Goal: Task Accomplishment & Management: Use online tool/utility

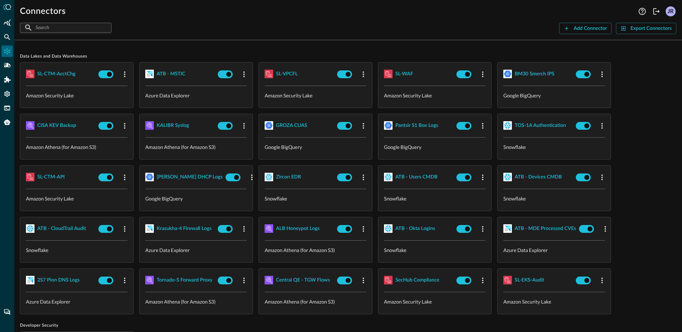
scroll to position [42, 0]
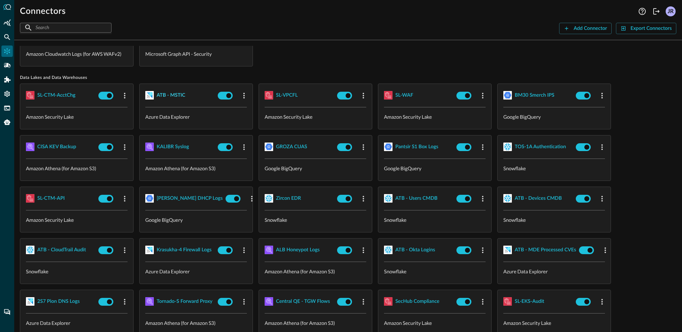
click at [170, 94] on div "ATB - MSTIC" at bounding box center [171, 95] width 29 height 9
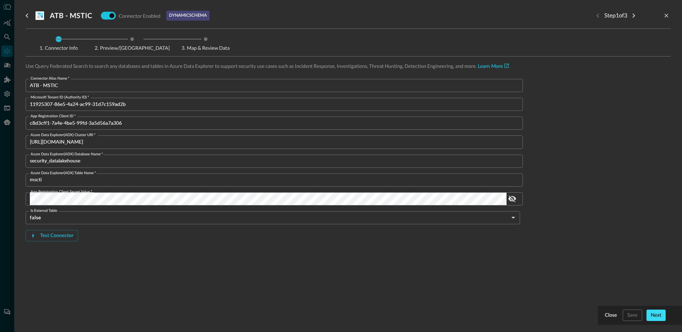
click at [655, 313] on div "Next" at bounding box center [655, 315] width 11 height 9
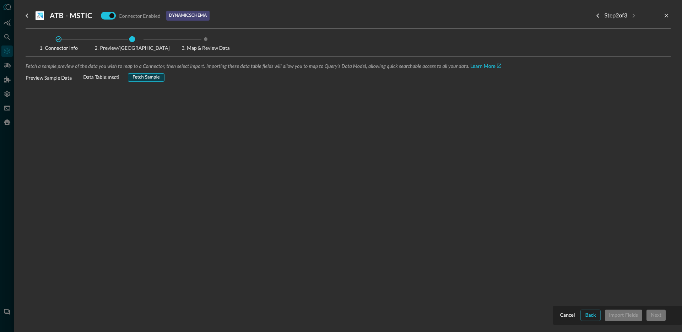
click at [147, 76] on div "Fetch Sample" at bounding box center [145, 77] width 27 height 8
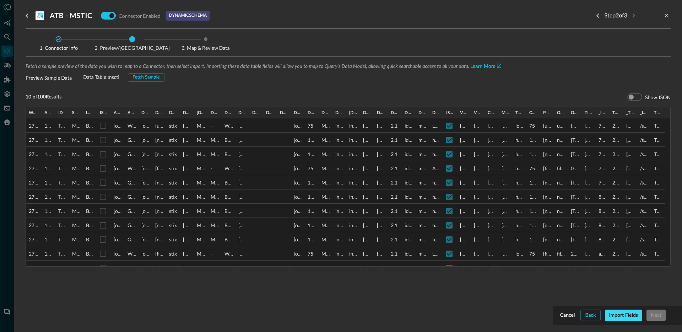
click at [633, 315] on div "Import Fields" at bounding box center [623, 315] width 29 height 9
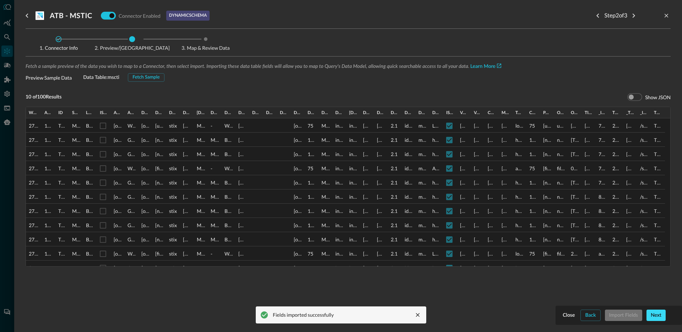
click at [655, 316] on div "Next" at bounding box center [655, 315] width 11 height 9
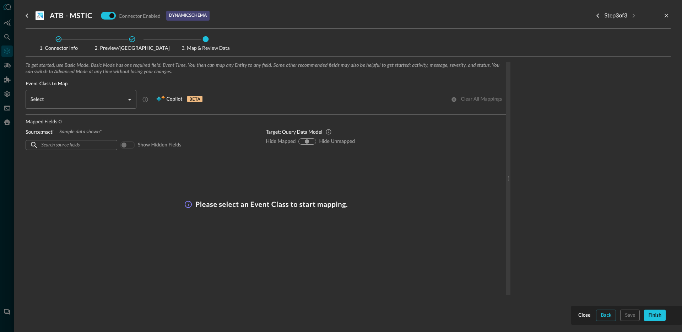
click at [84, 108] on body "Connectors Help Logout JR ​ ​ Add Connector Export Connectors Cloud Infrastruct…" at bounding box center [341, 166] width 682 height 332
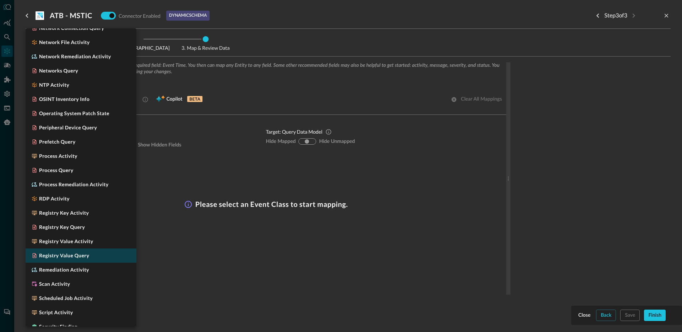
scroll to position [600, 0]
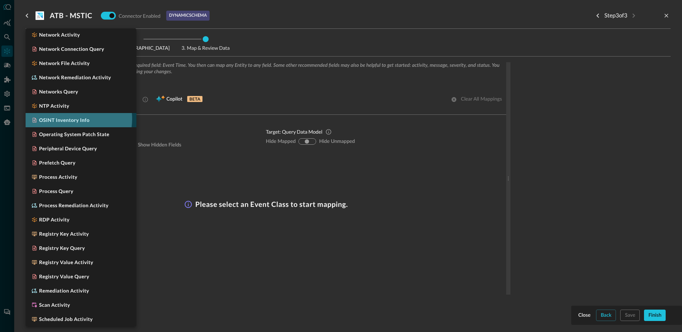
click at [67, 119] on h5 "OSINT Inventory Info" at bounding box center [64, 119] width 50 height 7
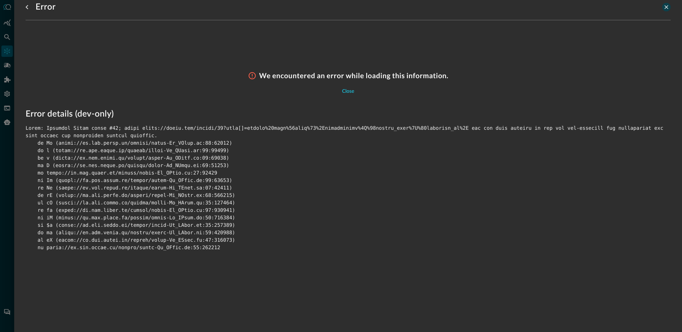
click at [669, 7] on button "close-drawer" at bounding box center [666, 7] width 9 height 9
click at [349, 89] on div "Close" at bounding box center [348, 91] width 12 height 9
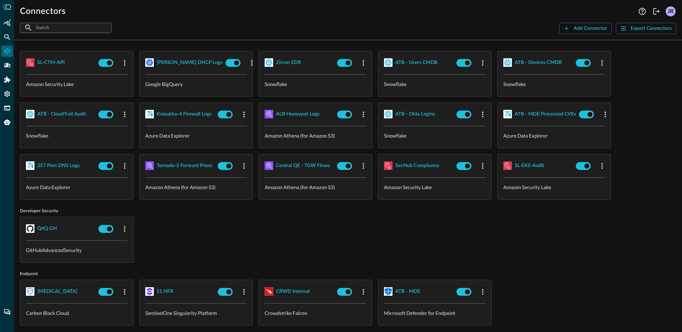
scroll to position [249, 0]
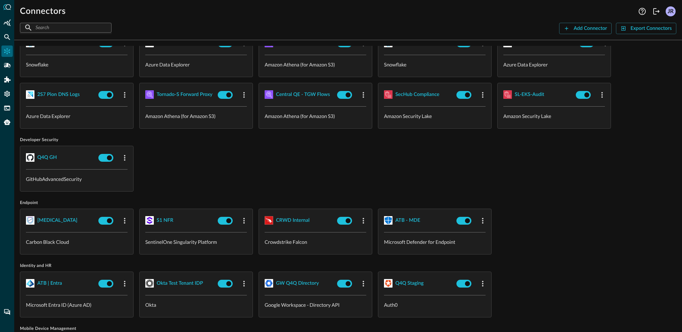
click at [238, 173] on div "Q4Q GH GitHubAdvancedSecurity" at bounding box center [348, 169] width 656 height 46
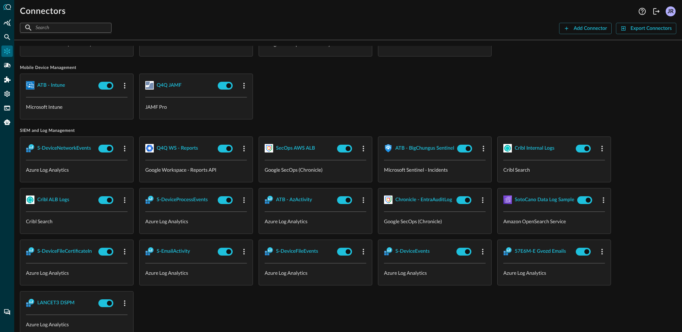
scroll to position [653, 0]
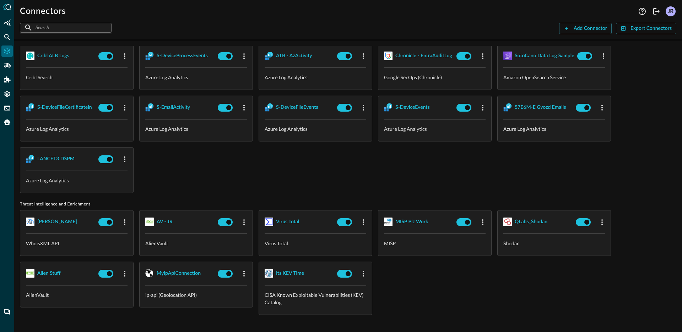
click at [275, 163] on div "S-DeviceNetworkEvents Azure Log Analytics Q4Q WS - Reports Google Workspace - R…" at bounding box center [348, 93] width 656 height 200
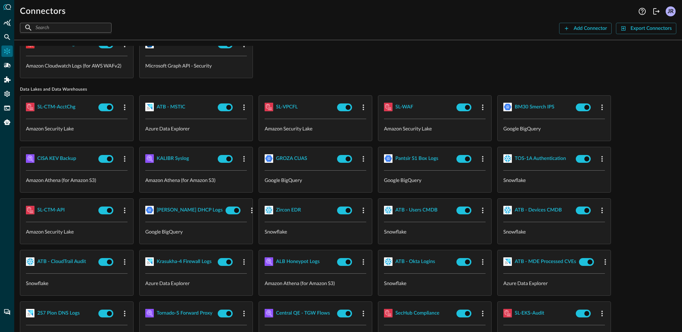
scroll to position [0, 0]
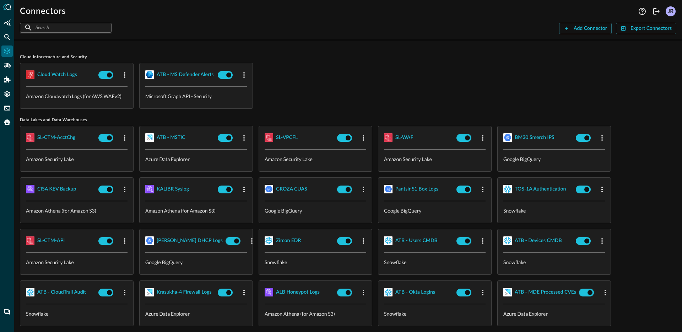
click at [371, 89] on div "Cloud watch logs Amazon Cloudwatch Logs (for AWS WAFv2) ATB - MS Defender Alert…" at bounding box center [348, 86] width 656 height 46
click at [332, 58] on span "Cloud Infrastructure and Security" at bounding box center [348, 57] width 656 height 6
click at [346, 55] on span "Cloud Infrastructure and Security" at bounding box center [348, 57] width 656 height 6
click at [486, 86] on div "Cloud watch logs Amazon Cloudwatch Logs (for AWS WAFv2) ATB - MS Defender Alert…" at bounding box center [348, 86] width 656 height 46
click at [344, 31] on div "​ ​ Add Connector Export Connectors" at bounding box center [348, 28] width 656 height 11
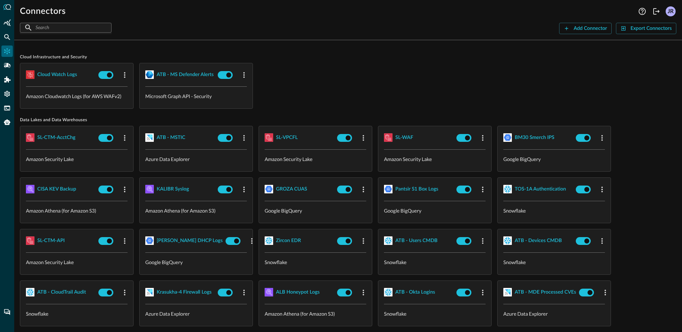
click at [434, 81] on div "Cloud watch logs Amazon Cloudwatch Logs (for AWS WAFv2) ATB - MS Defender Alert…" at bounding box center [348, 86] width 656 height 46
click at [435, 80] on div "Cloud watch logs Amazon Cloudwatch Logs (for AWS WAFv2) ATB - MS Defender Alert…" at bounding box center [348, 86] width 656 height 46
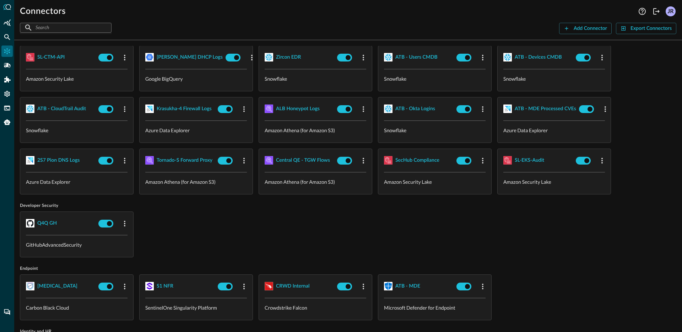
scroll to position [189, 0]
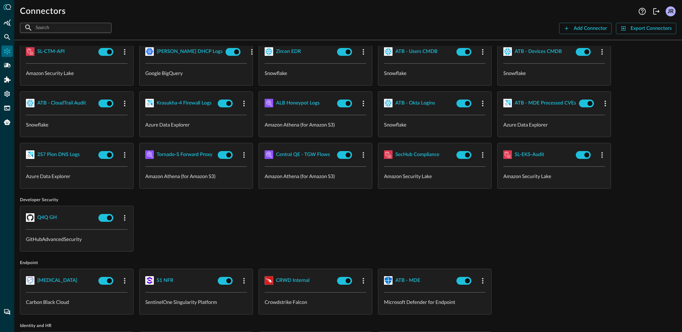
click at [500, 208] on div "Q4Q GH GitHubAdvancedSecurity" at bounding box center [348, 229] width 656 height 46
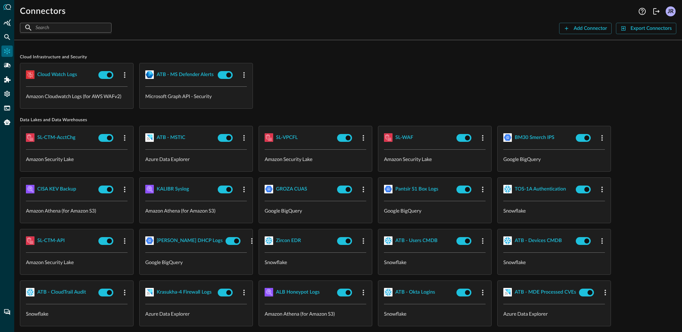
click at [438, 91] on div "Cloud watch logs Amazon Cloudwatch Logs (for AWS WAFv2) ATB - MS Defender Alert…" at bounding box center [348, 86] width 656 height 46
click at [345, 65] on div "Cloud watch logs Amazon Cloudwatch Logs (for AWS WAFv2) ATB - MS Defender Alert…" at bounding box center [348, 86] width 656 height 46
click at [408, 76] on div "Cloud watch logs Amazon Cloudwatch Logs (for AWS WAFv2) ATB - MS Defender Alert…" at bounding box center [348, 86] width 656 height 46
click at [340, 87] on div "Cloud watch logs Amazon Cloudwatch Logs (for AWS WAFv2) ATB - MS Defender Alert…" at bounding box center [348, 86] width 656 height 46
click at [347, 80] on div "Cloud watch logs Amazon Cloudwatch Logs (for AWS WAFv2) ATB - MS Defender Alert…" at bounding box center [348, 86] width 656 height 46
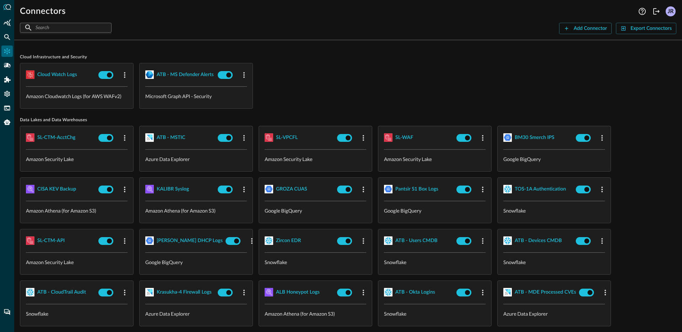
click at [346, 81] on div "Cloud watch logs Amazon Cloudwatch Logs (for AWS WAFv2) ATB - MS Defender Alert…" at bounding box center [348, 86] width 656 height 46
click at [485, 62] on div "Cloud Infrastructure and Security Cloud watch logs Amazon Cloudwatch Logs (for …" at bounding box center [348, 81] width 656 height 54
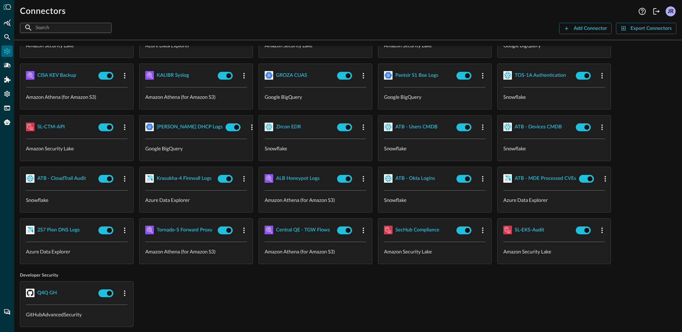
scroll to position [4, 0]
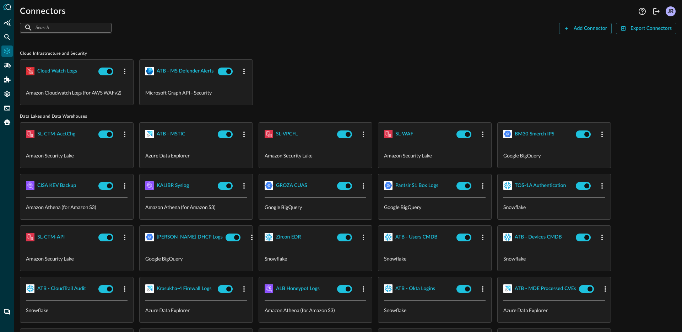
click at [413, 75] on div "Cloud watch logs Amazon Cloudwatch Logs (for AWS WAFv2) ATB - MS Defender Alert…" at bounding box center [348, 82] width 656 height 46
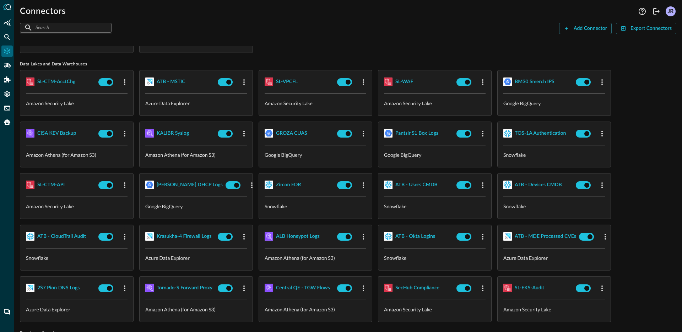
scroll to position [33, 0]
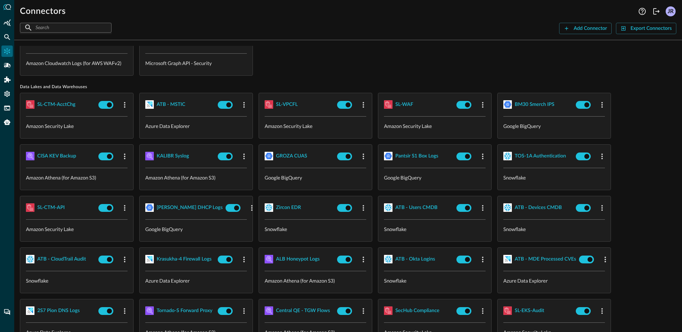
click at [367, 64] on div "Cloud watch logs Amazon Cloudwatch Logs (for AWS WAFv2) ATB - MS Defender Alert…" at bounding box center [348, 53] width 656 height 46
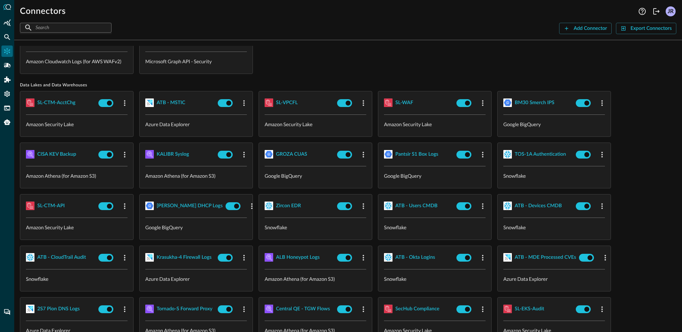
scroll to position [38, 0]
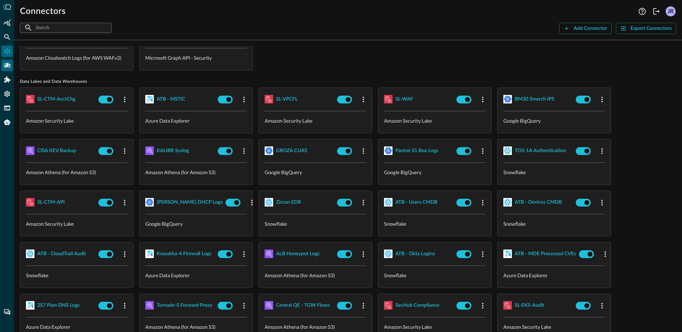
click at [10, 64] on icon "Pipelines" at bounding box center [7, 65] width 7 height 7
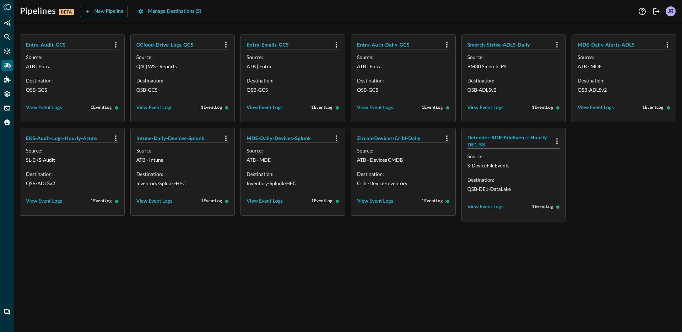
click at [389, 249] on div "Entra-Audit-GCS Source: ATB | Entra Destination: QSB-GCS View Event Logs 1 Even…" at bounding box center [347, 180] width 667 height 303
click at [53, 108] on div "View Event Logs" at bounding box center [44, 107] width 36 height 9
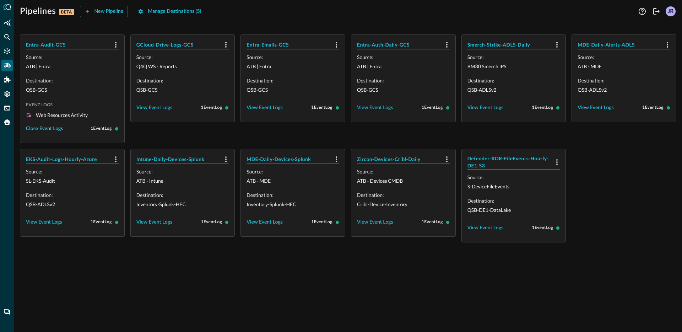
click at [59, 129] on div "Close Event Logs" at bounding box center [44, 128] width 37 height 9
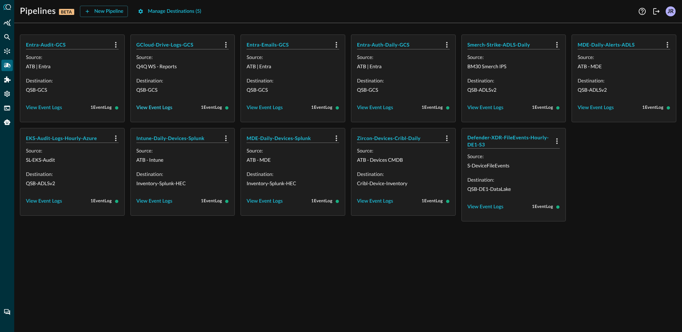
click at [161, 105] on div "View Event Logs" at bounding box center [154, 107] width 36 height 9
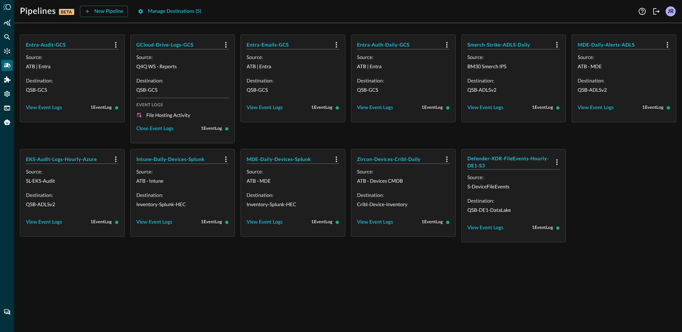
click at [159, 106] on span "Event Logs" at bounding box center [182, 104] width 93 height 5
click at [146, 128] on div "Close Event Logs" at bounding box center [154, 128] width 37 height 9
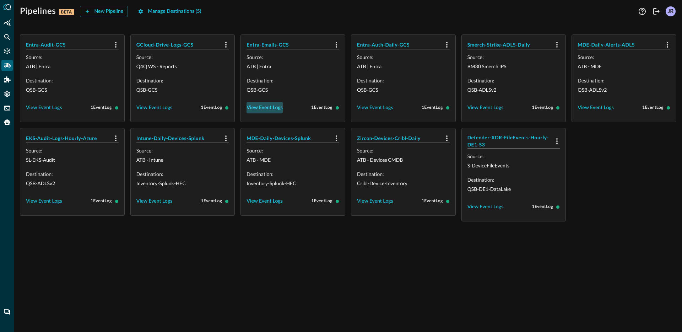
click at [259, 108] on div "View Event Logs" at bounding box center [264, 107] width 36 height 9
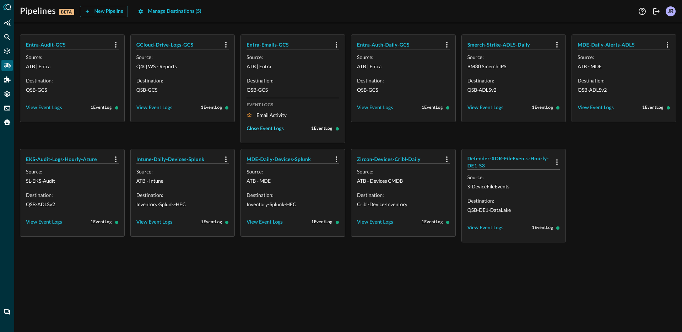
click at [260, 132] on div "Close Event Logs" at bounding box center [264, 128] width 37 height 9
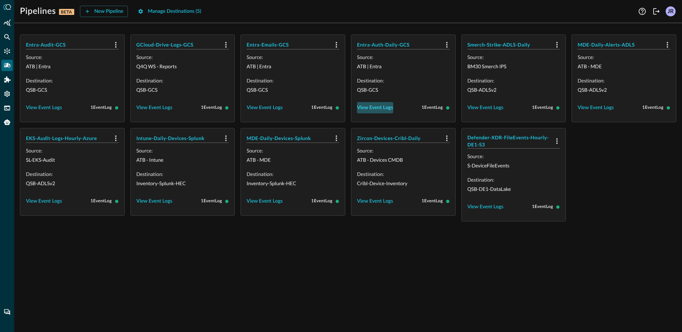
click at [377, 110] on div "View Event Logs" at bounding box center [375, 107] width 36 height 9
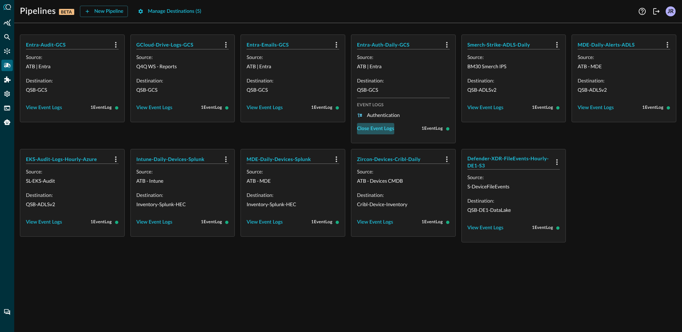
click at [373, 129] on div "Close Event Logs" at bounding box center [375, 128] width 37 height 9
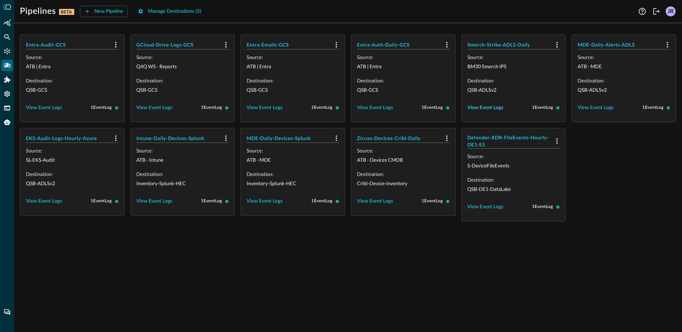
click at [496, 107] on div "View Event Logs" at bounding box center [485, 107] width 36 height 9
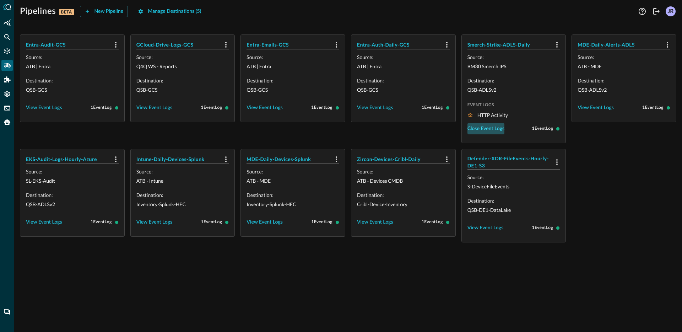
click at [490, 132] on div "Close Event Logs" at bounding box center [485, 128] width 37 height 9
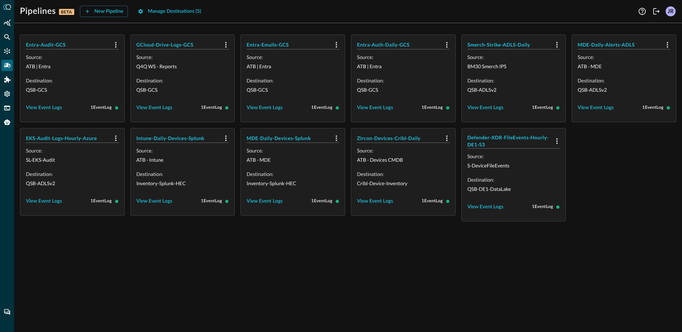
click at [329, 221] on div "MDE-Daily-Devices-Splunk Source: ATB - MDE Destination: Inventory-Splunk-HEC Vi…" at bounding box center [292, 174] width 105 height 93
click at [267, 23] on hr at bounding box center [347, 23] width 667 height 0
click at [369, 253] on div "Entra-Audit-GCS Source: ATB | Entra Destination: QSB-GCS View Event Logs 1 Even…" at bounding box center [347, 180] width 667 height 303
click at [236, 12] on div "Pipelines BETA New Pipeline Manage Destinations ( 5 )" at bounding box center [328, 11] width 616 height 11
click at [176, 11] on div "Manage Destinations ( 5 )" at bounding box center [174, 11] width 53 height 9
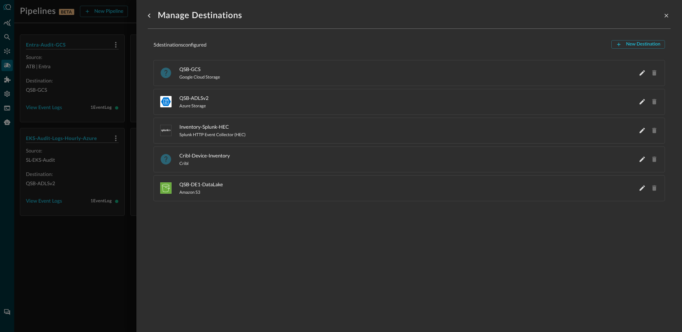
click at [45, 240] on div at bounding box center [341, 166] width 682 height 332
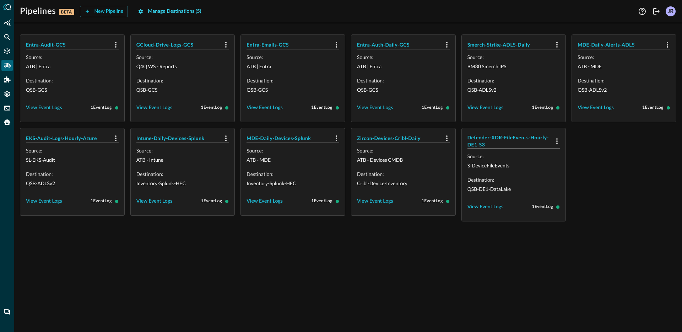
click at [184, 15] on div "Manage Destinations ( 5 )" at bounding box center [174, 11] width 53 height 9
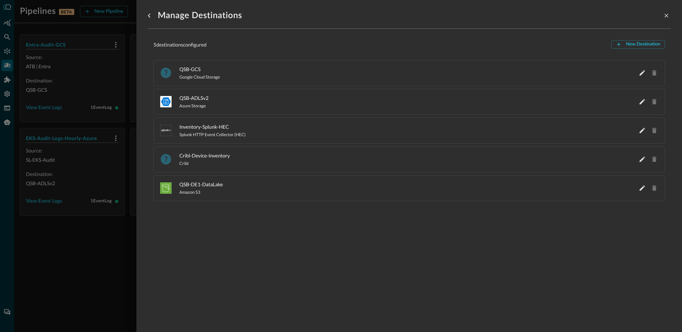
click at [202, 279] on div "Manage Destinations 5 destination s configured New Destination QSB-GCS Google C…" at bounding box center [409, 161] width 523 height 323
click at [85, 293] on div at bounding box center [341, 166] width 682 height 332
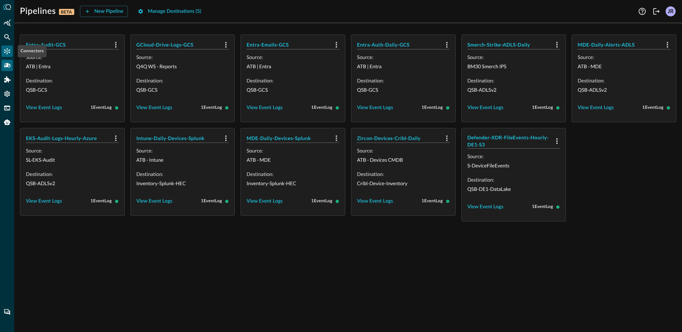
click at [6, 52] on icon "Connectors" at bounding box center [7, 51] width 7 height 7
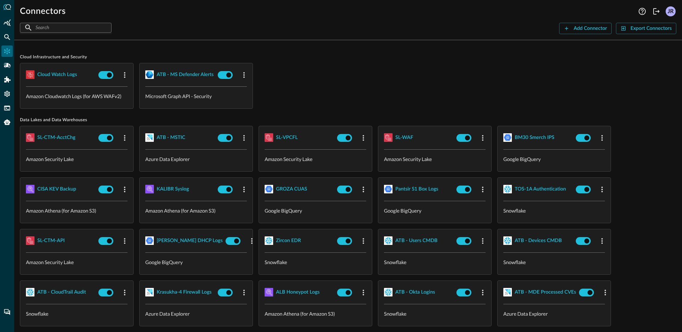
click at [421, 81] on div "Cloud watch logs Amazon Cloudwatch Logs (for AWS WAFv2) ATB - MS Defender Alert…" at bounding box center [348, 86] width 656 height 46
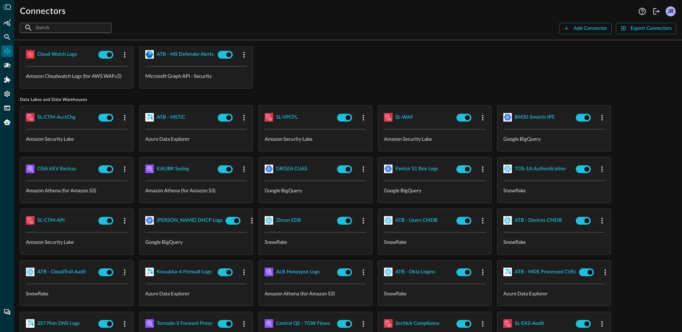
scroll to position [23, 0]
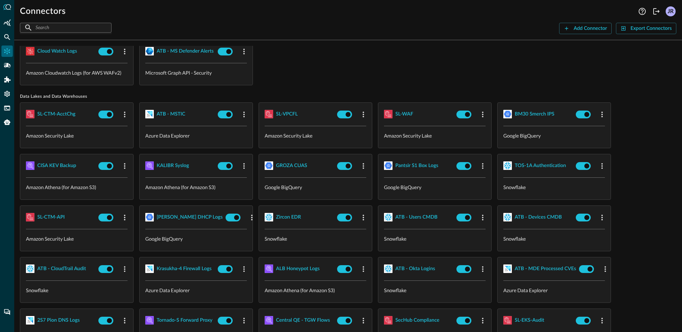
click at [406, 61] on div "Cloud watch logs Amazon Cloudwatch Logs (for AWS WAFv2) ATB - MS Defender Alert…" at bounding box center [348, 62] width 656 height 46
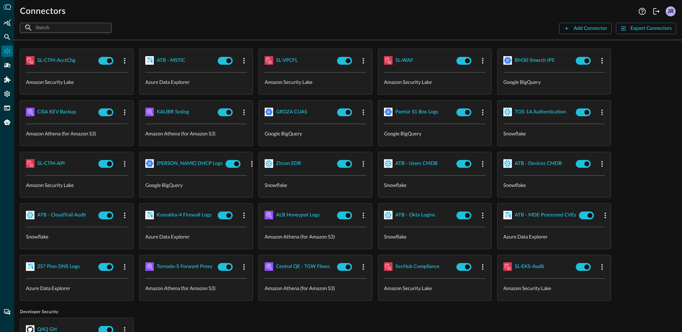
scroll to position [83, 0]
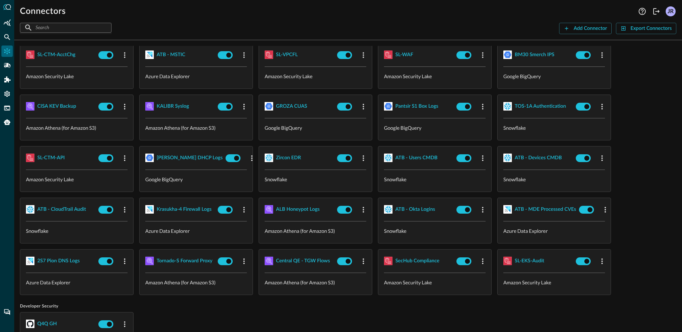
click at [353, 16] on div "Connectors" at bounding box center [328, 11] width 616 height 11
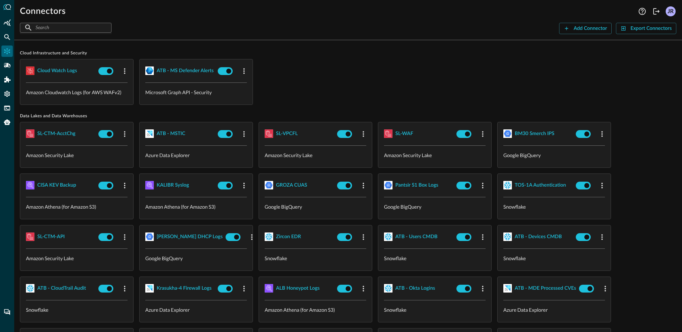
scroll to position [0, 0]
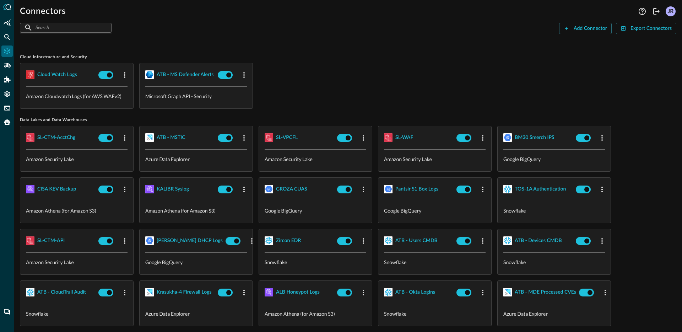
click at [363, 100] on div "Cloud watch logs Amazon Cloudwatch Logs (for AWS WAFv2) ATB - MS Defender Alert…" at bounding box center [348, 86] width 656 height 46
click at [360, 66] on div "Cloud watch logs Amazon Cloudwatch Logs (for AWS WAFv2) ATB - MS Defender Alert…" at bounding box center [348, 86] width 656 height 46
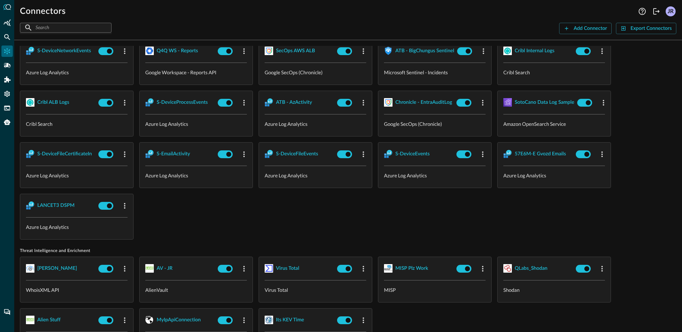
scroll to position [653, 0]
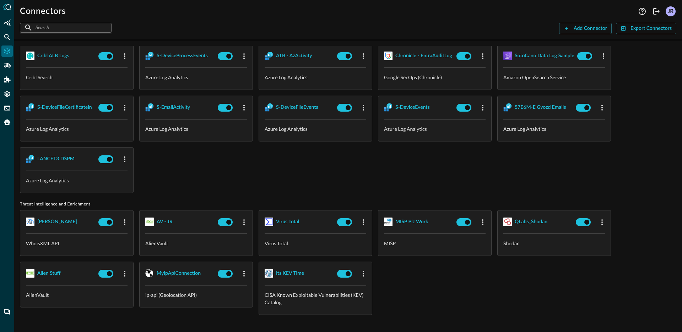
click at [346, 180] on div "S-DeviceNetworkEvents Azure Log Analytics Q4Q WS - Reports Google Workspace - R…" at bounding box center [348, 93] width 656 height 200
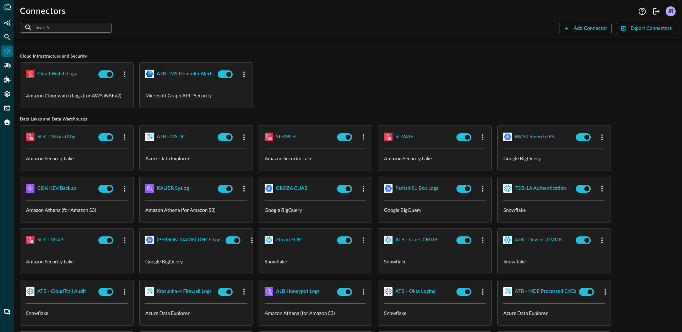
scroll to position [0, 0]
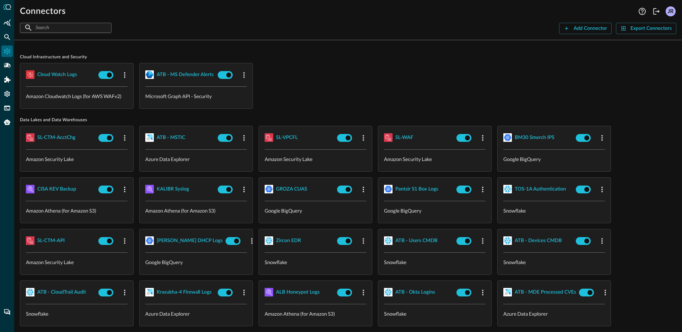
click at [348, 54] on span "Cloud Infrastructure and Security" at bounding box center [348, 57] width 656 height 6
click at [374, 54] on span "Cloud Infrastructure and Security" at bounding box center [348, 57] width 656 height 6
click at [332, 79] on div "Cloud watch logs Amazon Cloudwatch Logs (for AWS WAFv2) ATB - MS Defender Alert…" at bounding box center [348, 86] width 656 height 46
click at [421, 29] on div "​ ​ Add Connector Export Connectors" at bounding box center [348, 28] width 656 height 11
